Goal: Information Seeking & Learning: Compare options

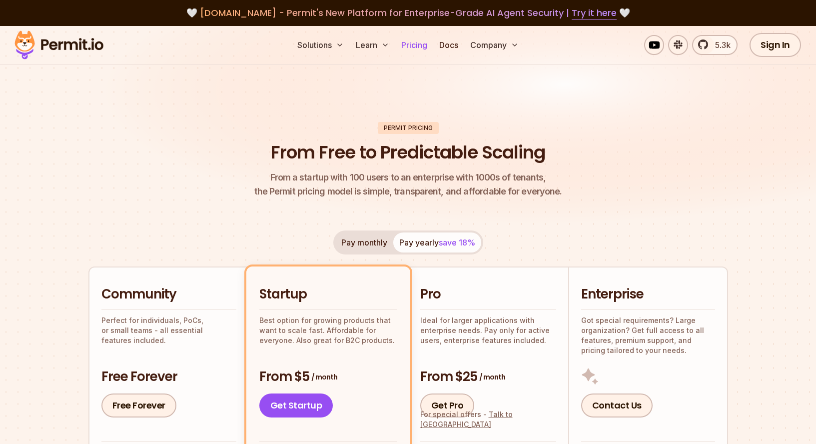
click at [410, 44] on link "Pricing" at bounding box center [414, 45] width 34 height 20
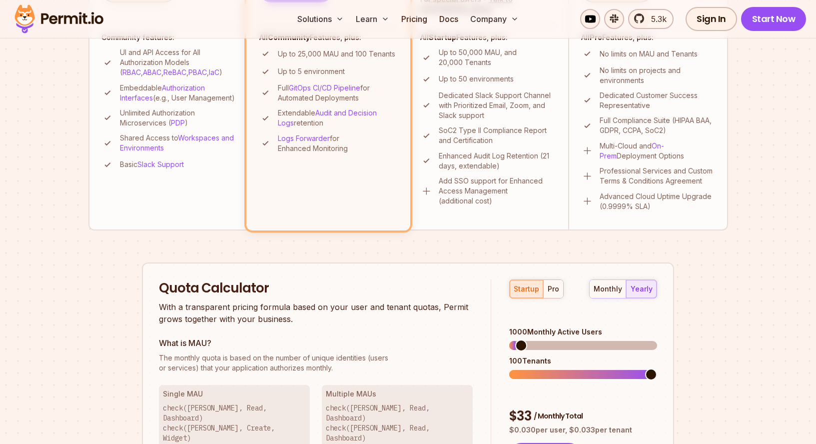
scroll to position [602, 0]
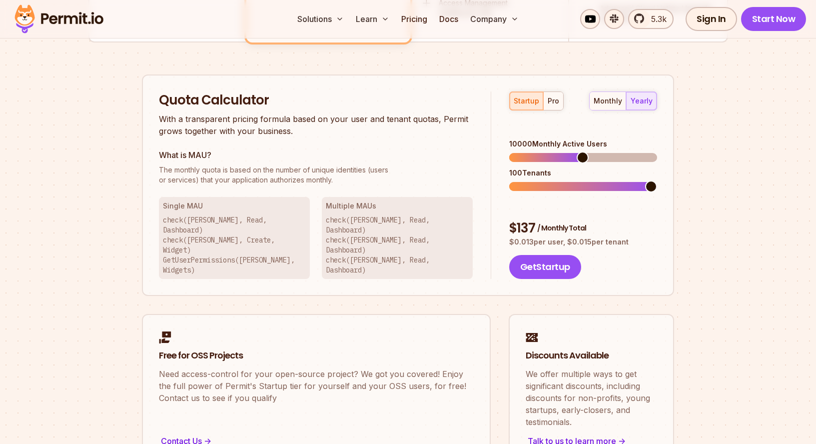
click at [582, 151] on span at bounding box center [582, 157] width 12 height 12
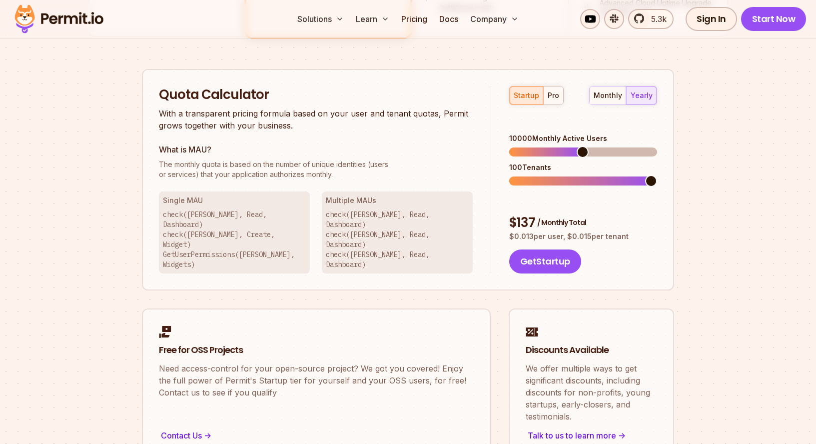
click at [555, 97] on div "pro" at bounding box center [552, 95] width 11 height 10
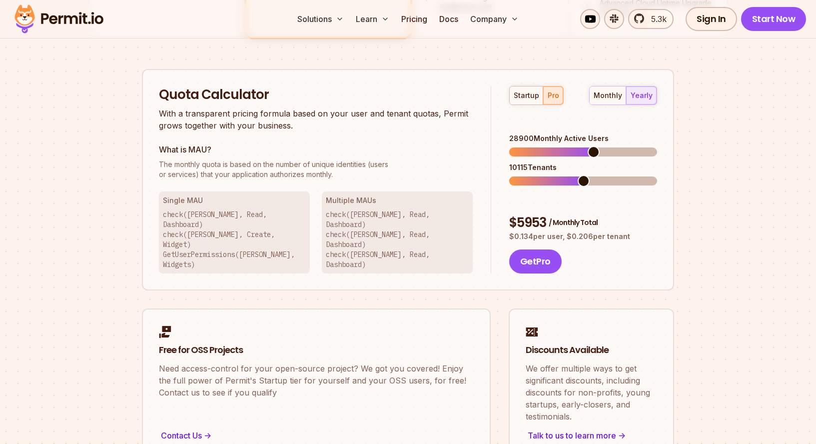
click at [594, 146] on span at bounding box center [593, 152] width 12 height 12
click at [609, 99] on div "monthly" at bounding box center [607, 95] width 28 height 10
click at [641, 98] on div "yearly" at bounding box center [641, 95] width 22 height 10
click at [612, 97] on div "monthly" at bounding box center [607, 95] width 28 height 10
click at [641, 98] on div "yearly" at bounding box center [641, 95] width 22 height 10
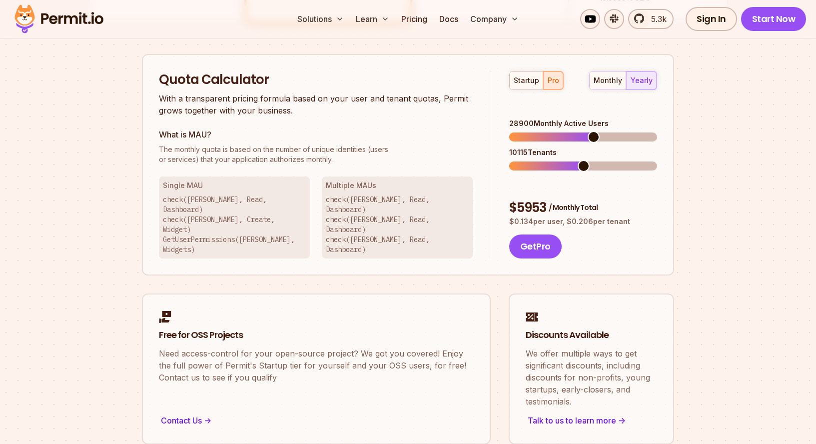
scroll to position [623, 0]
click at [538, 130] on span at bounding box center [542, 136] width 12 height 12
click at [605, 83] on div "monthly" at bounding box center [607, 80] width 28 height 10
click at [649, 77] on div "yearly" at bounding box center [641, 80] width 22 height 10
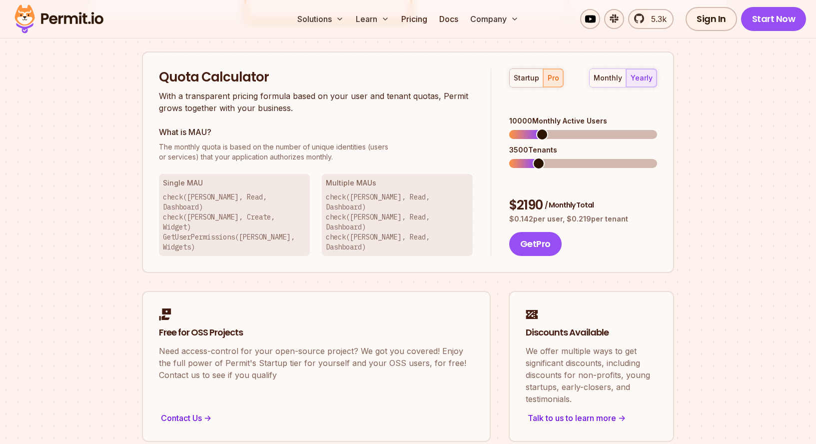
scroll to position [624, 0]
